Goal: Transaction & Acquisition: Purchase product/service

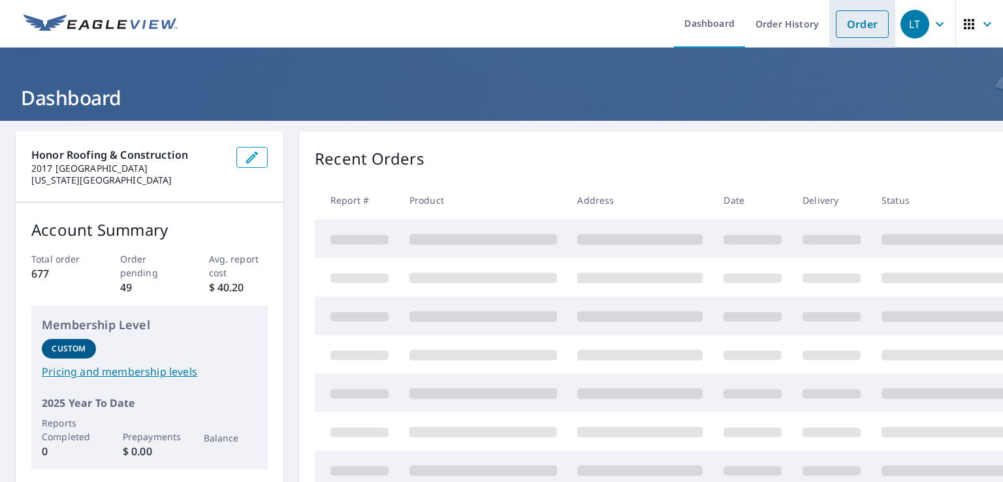
click at [855, 39] on li "Order" at bounding box center [862, 24] width 66 height 48
click at [852, 29] on link "Order" at bounding box center [862, 23] width 53 height 27
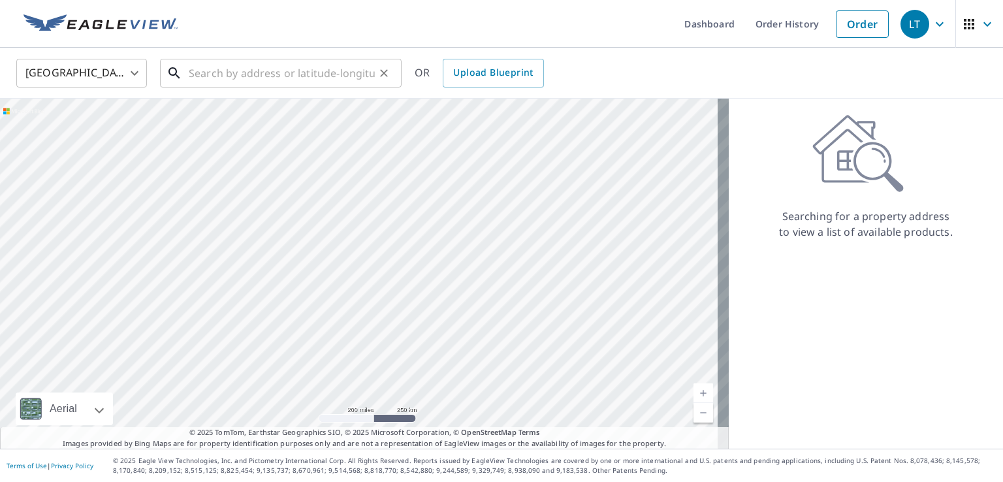
click at [295, 66] on input "text" at bounding box center [282, 73] width 186 height 37
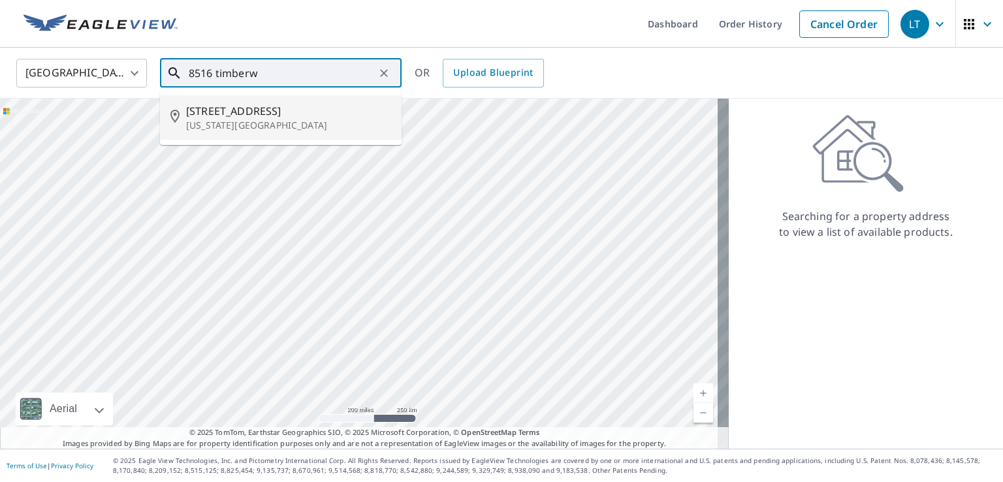
click at [329, 119] on p "[US_STATE][GEOGRAPHIC_DATA]" at bounding box center [288, 125] width 205 height 13
type input "[STREET_ADDRESS][US_STATE]"
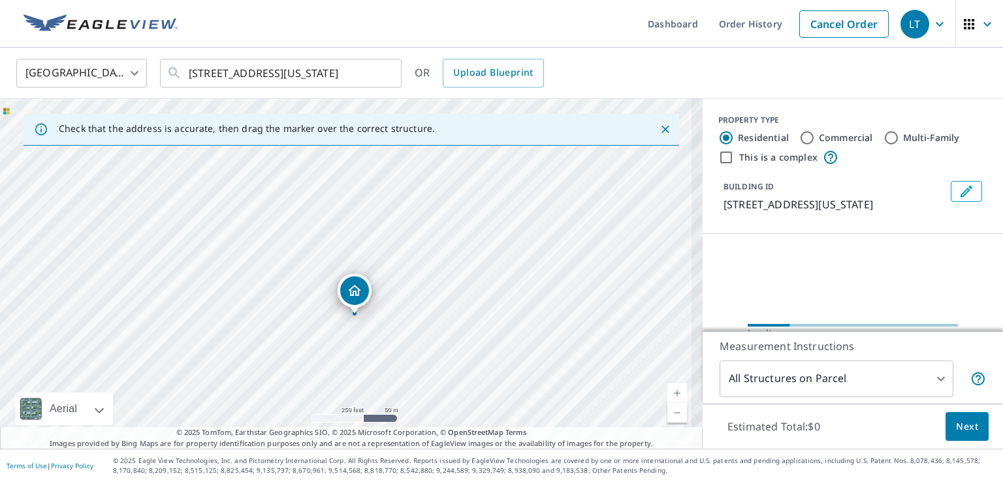
click at [336, 225] on div "[STREET_ADDRESS][US_STATE]" at bounding box center [351, 274] width 703 height 350
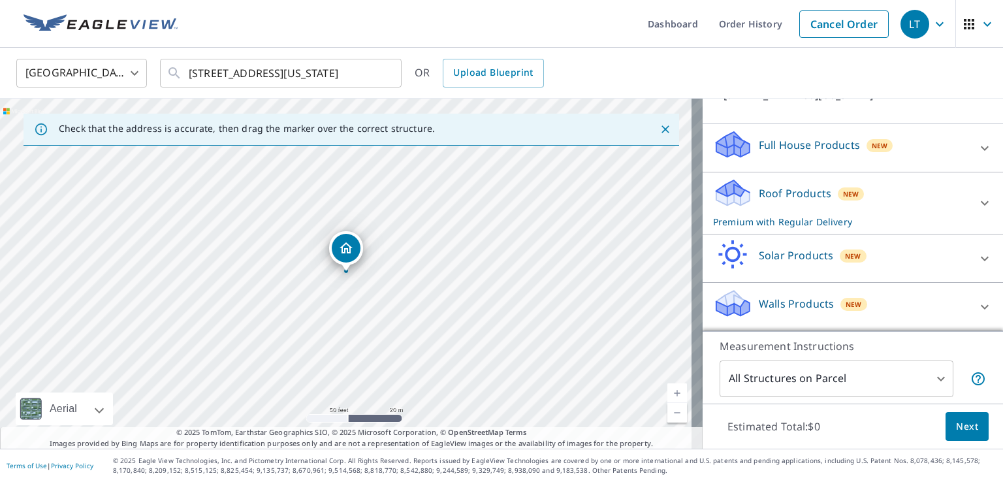
scroll to position [125, 0]
click at [959, 436] on button "Next" at bounding box center [967, 426] width 43 height 29
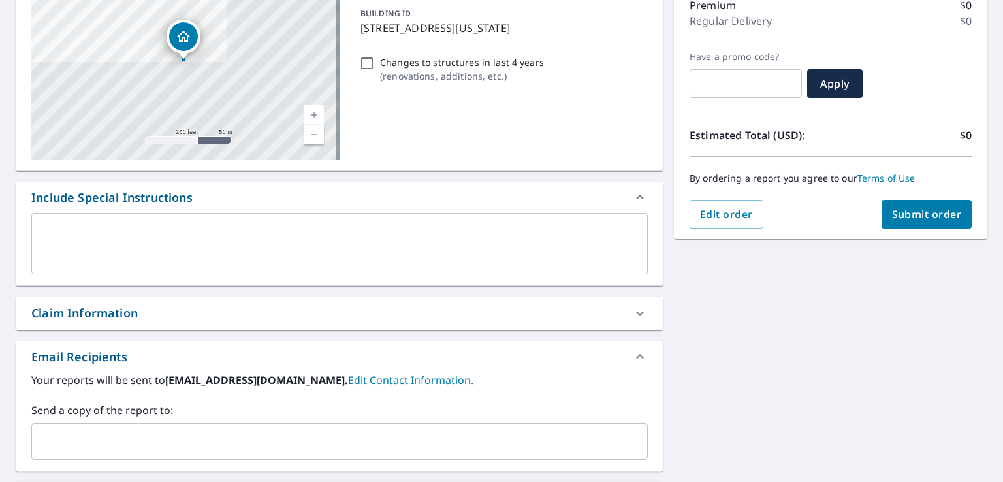
scroll to position [196, 0]
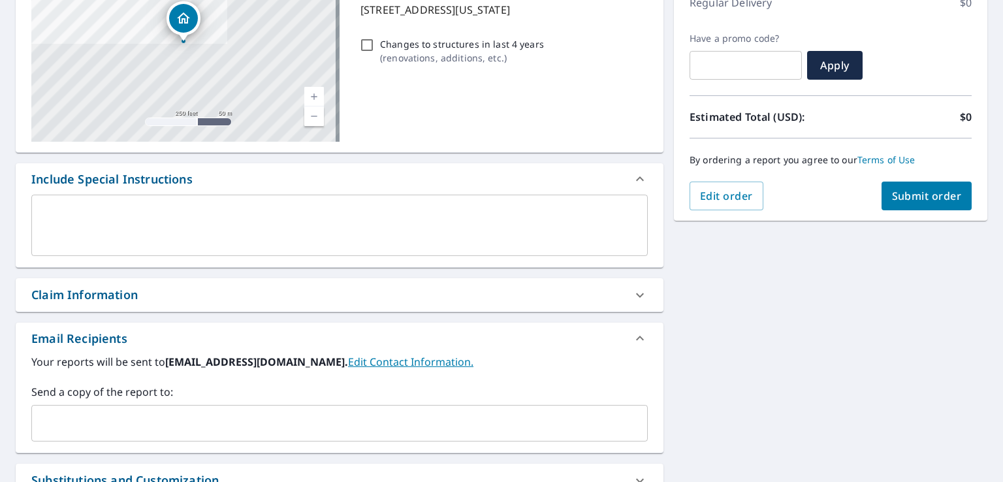
click at [362, 432] on input "text" at bounding box center [329, 423] width 585 height 25
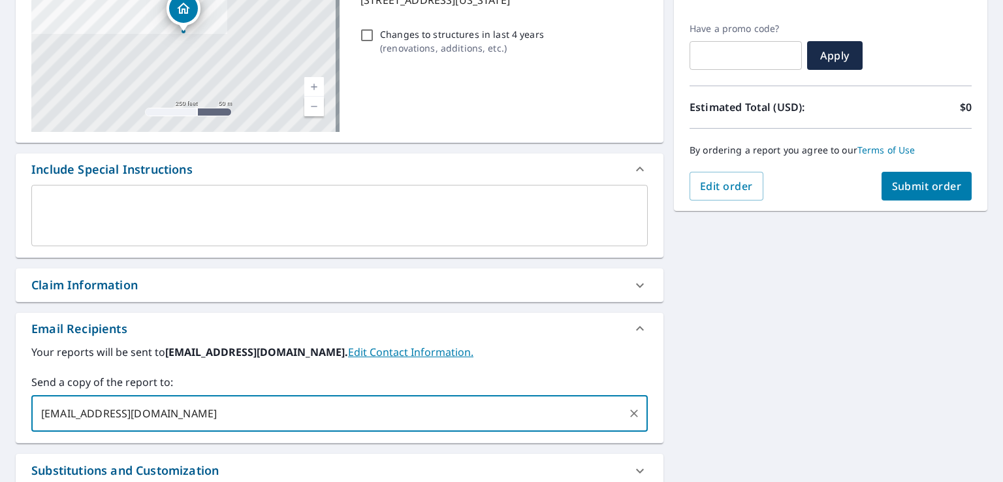
scroll to position [0, 0]
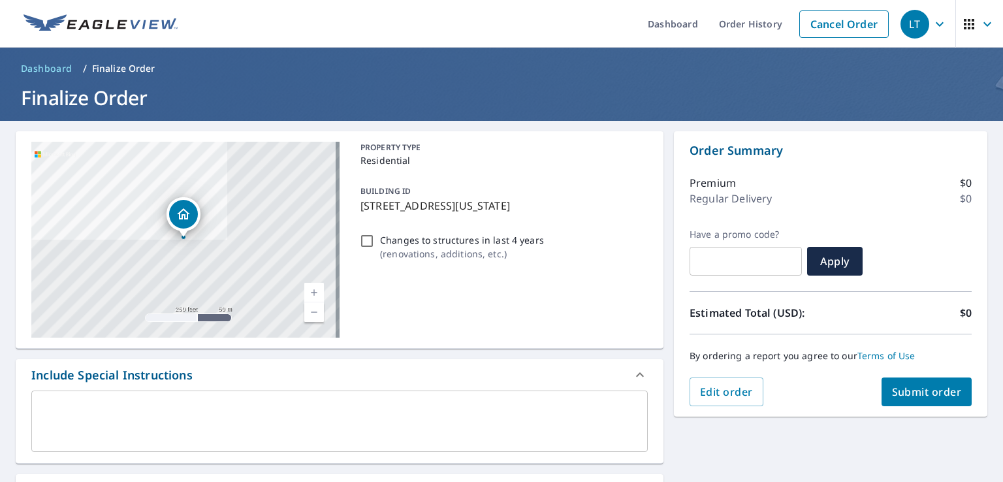
type input "[EMAIL_ADDRESS][DOMAIN_NAME]"
click at [914, 386] on span "Submit order" at bounding box center [927, 392] width 70 height 14
checkbox input "true"
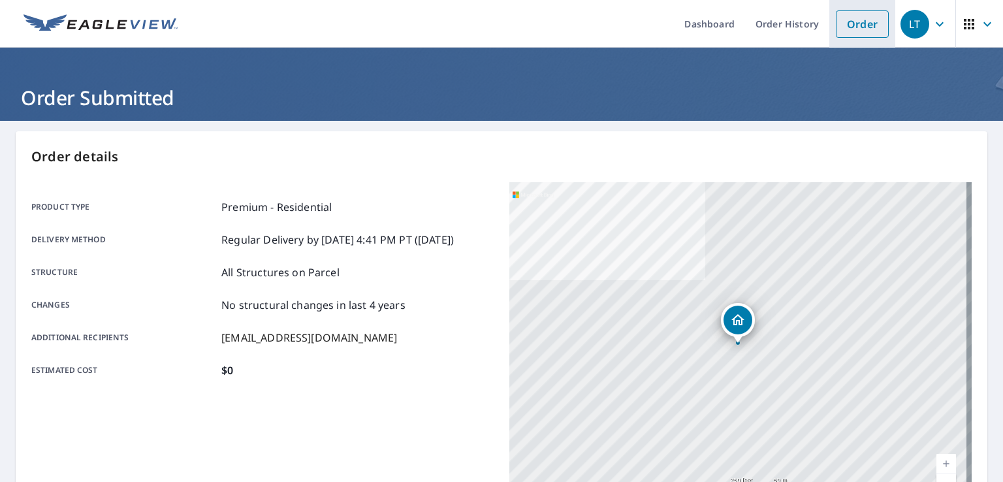
click at [857, 23] on link "Order" at bounding box center [862, 23] width 53 height 27
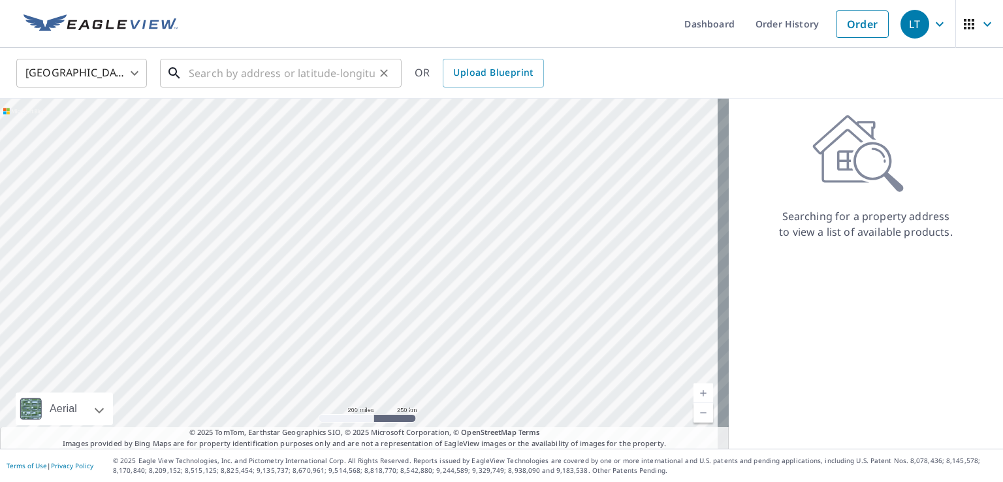
click at [327, 70] on input "text" at bounding box center [282, 73] width 186 height 37
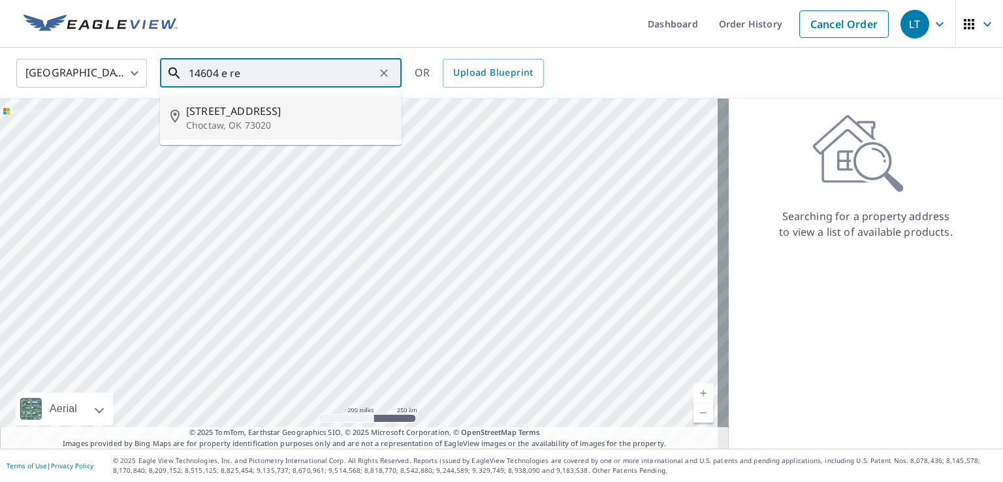
click at [258, 112] on span "[STREET_ADDRESS]" at bounding box center [288, 111] width 205 height 16
type input "[STREET_ADDRESS]"
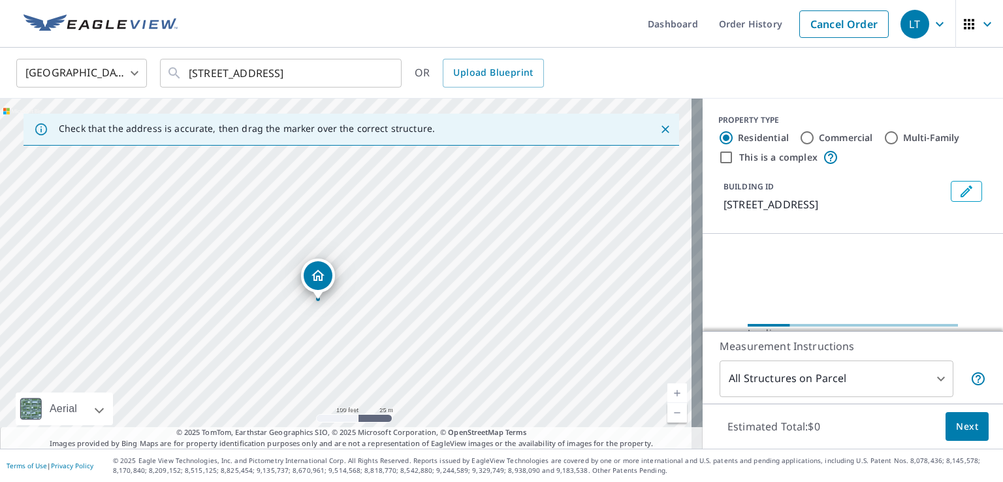
click at [361, 238] on div "[STREET_ADDRESS]" at bounding box center [351, 274] width 703 height 350
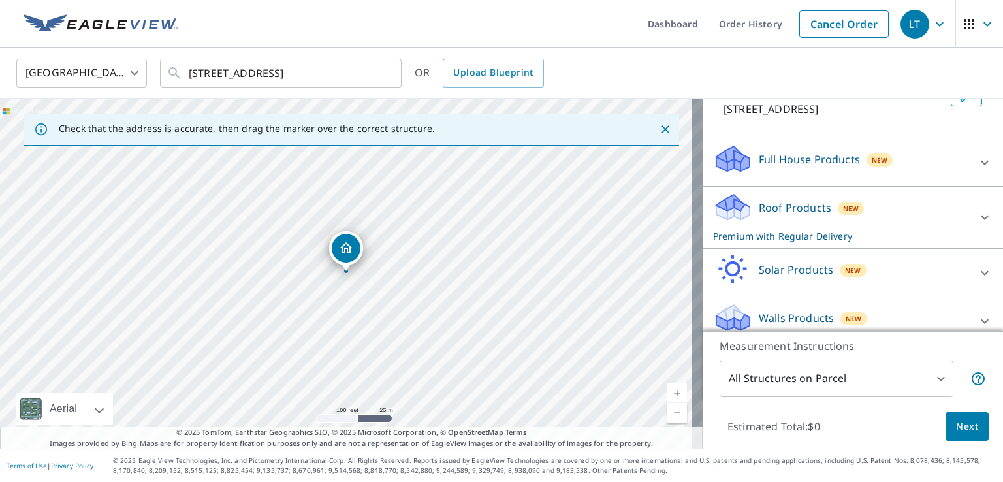
scroll to position [109, 0]
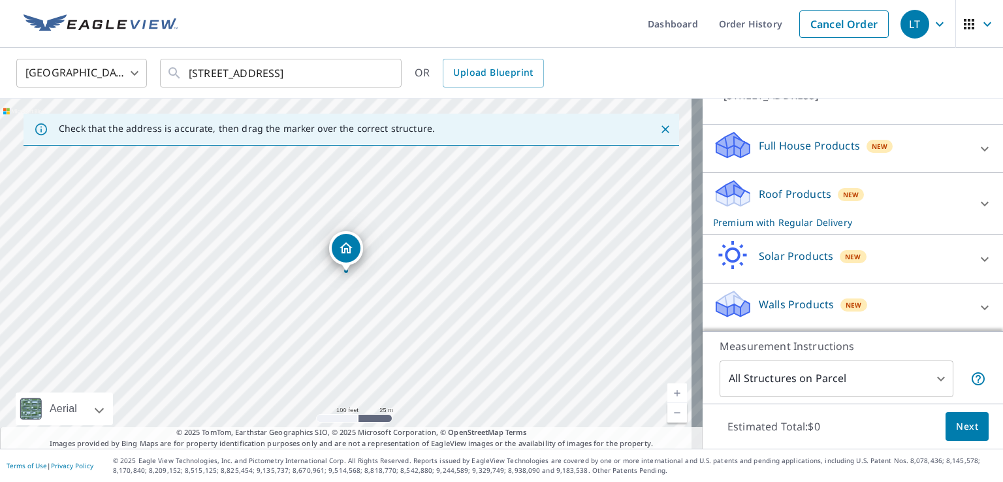
click at [867, 147] on div "New" at bounding box center [880, 146] width 27 height 13
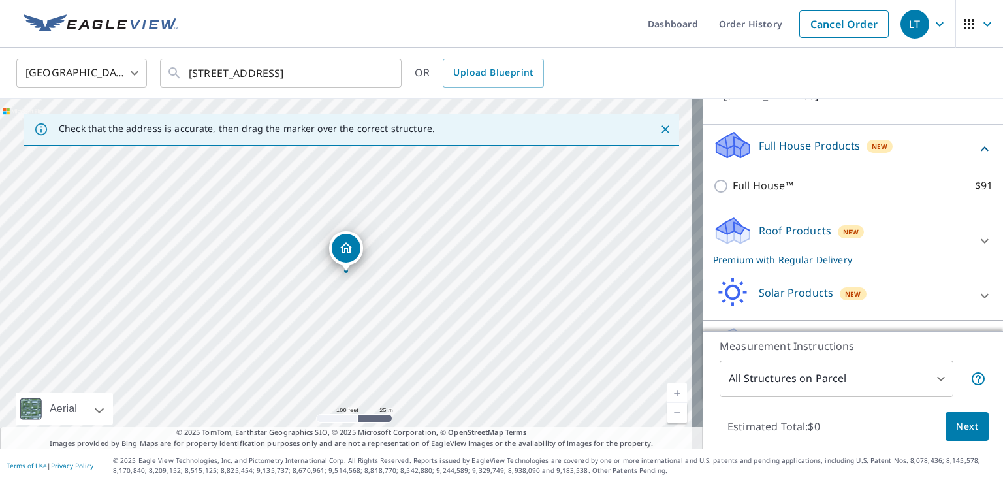
click at [867, 147] on div "New" at bounding box center [880, 146] width 27 height 13
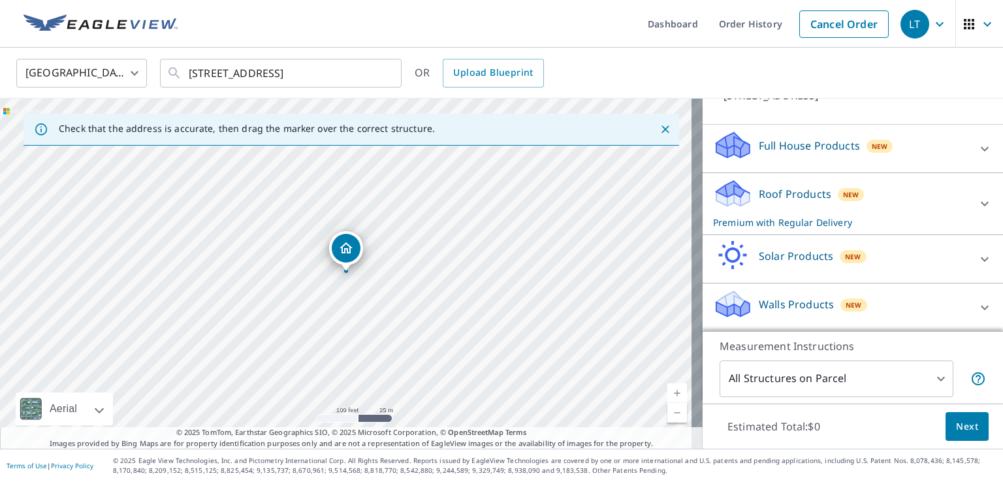
click at [935, 379] on body "LT LT Dashboard Order History Cancel Order [PERSON_NAME] States US ​ [STREET_AD…" at bounding box center [501, 241] width 1003 height 482
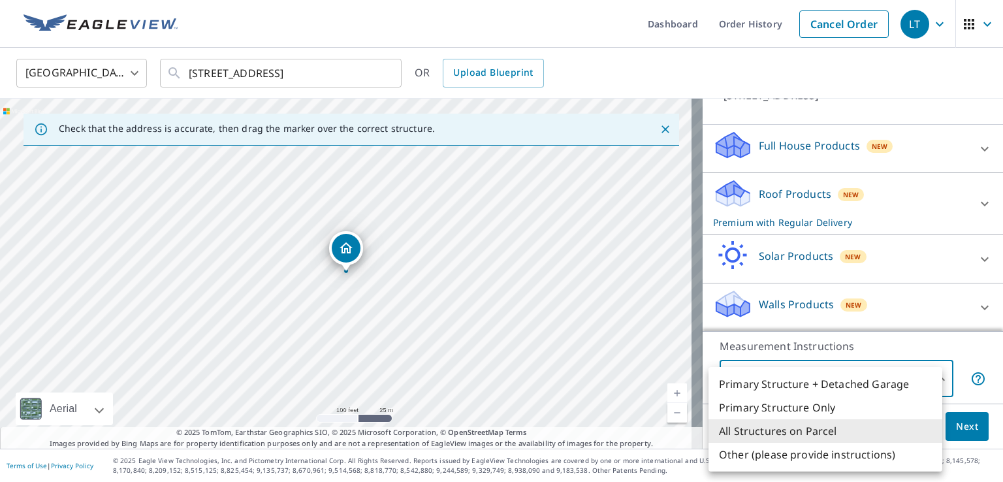
click at [886, 430] on li "All Structures on Parcel" at bounding box center [826, 431] width 234 height 24
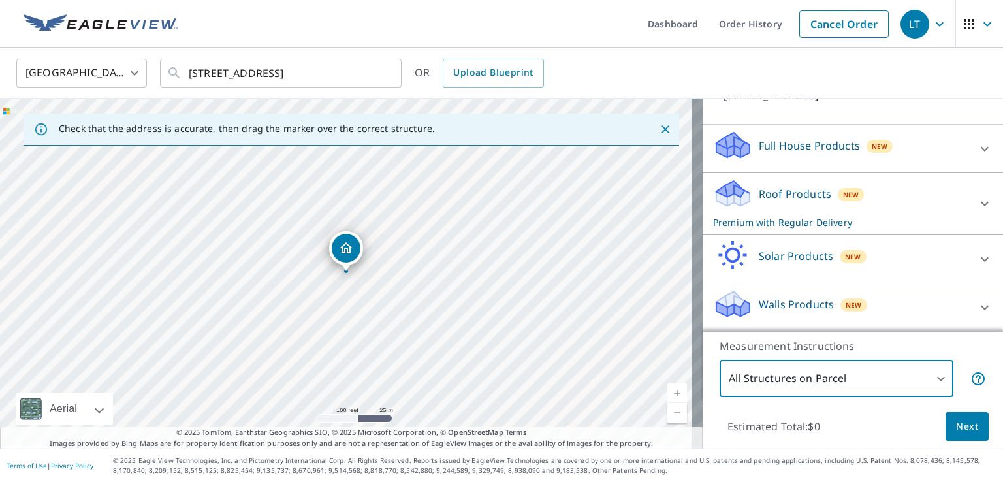
click at [964, 428] on span "Next" at bounding box center [967, 427] width 22 height 16
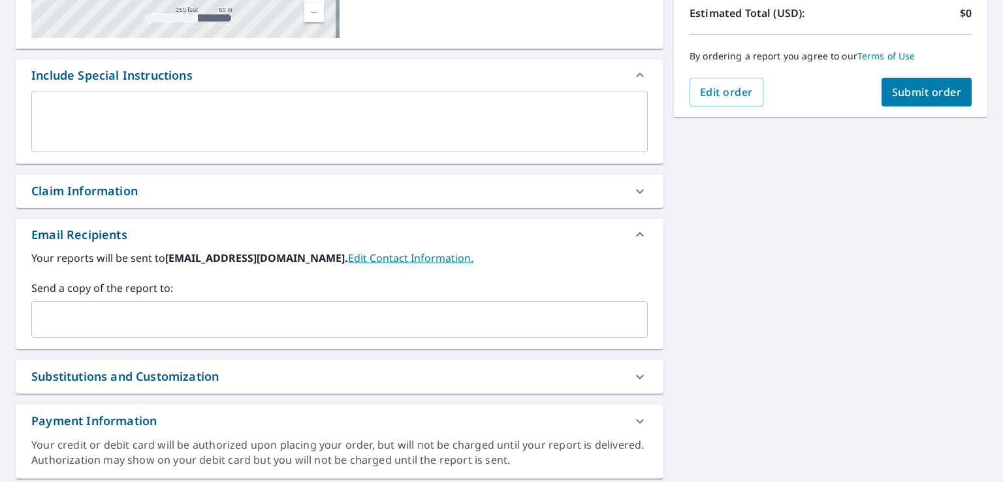
scroll to position [337, 0]
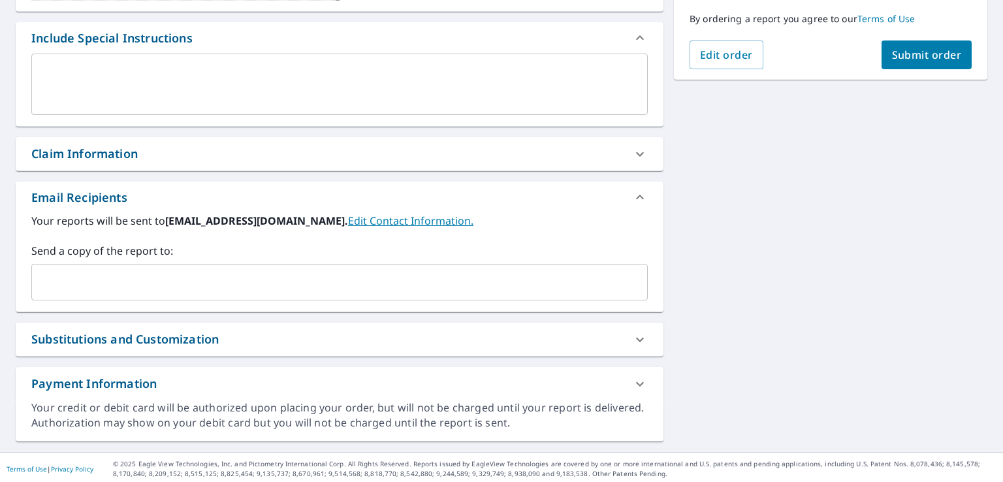
click at [278, 286] on input "text" at bounding box center [329, 282] width 585 height 25
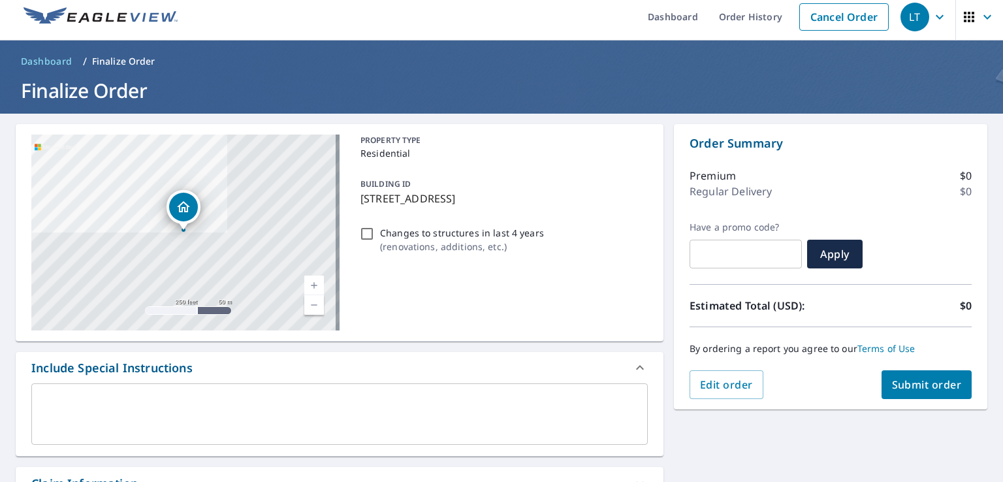
scroll to position [0, 0]
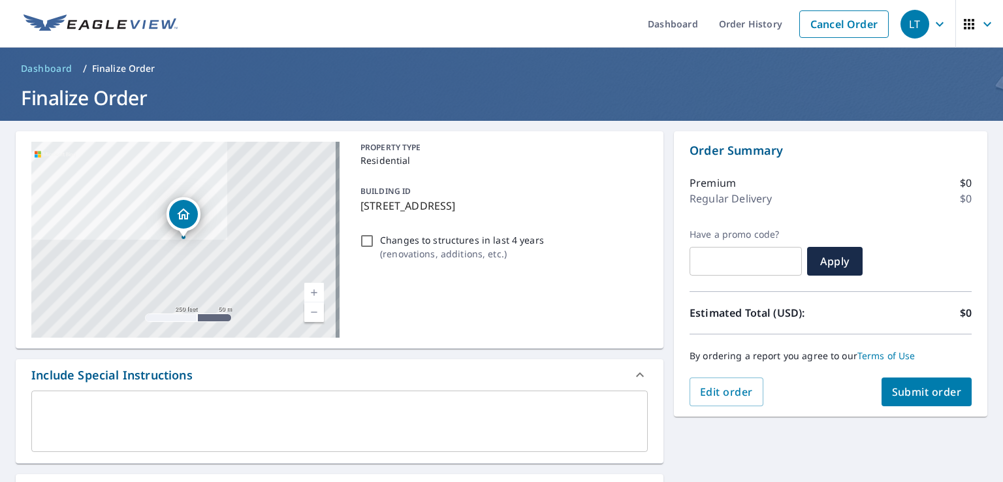
type input "[EMAIL_ADDRESS][DOMAIN_NAME]"
click at [892, 390] on span "Submit order" at bounding box center [927, 392] width 70 height 14
checkbox input "true"
